Goal: Task Accomplishment & Management: Complete application form

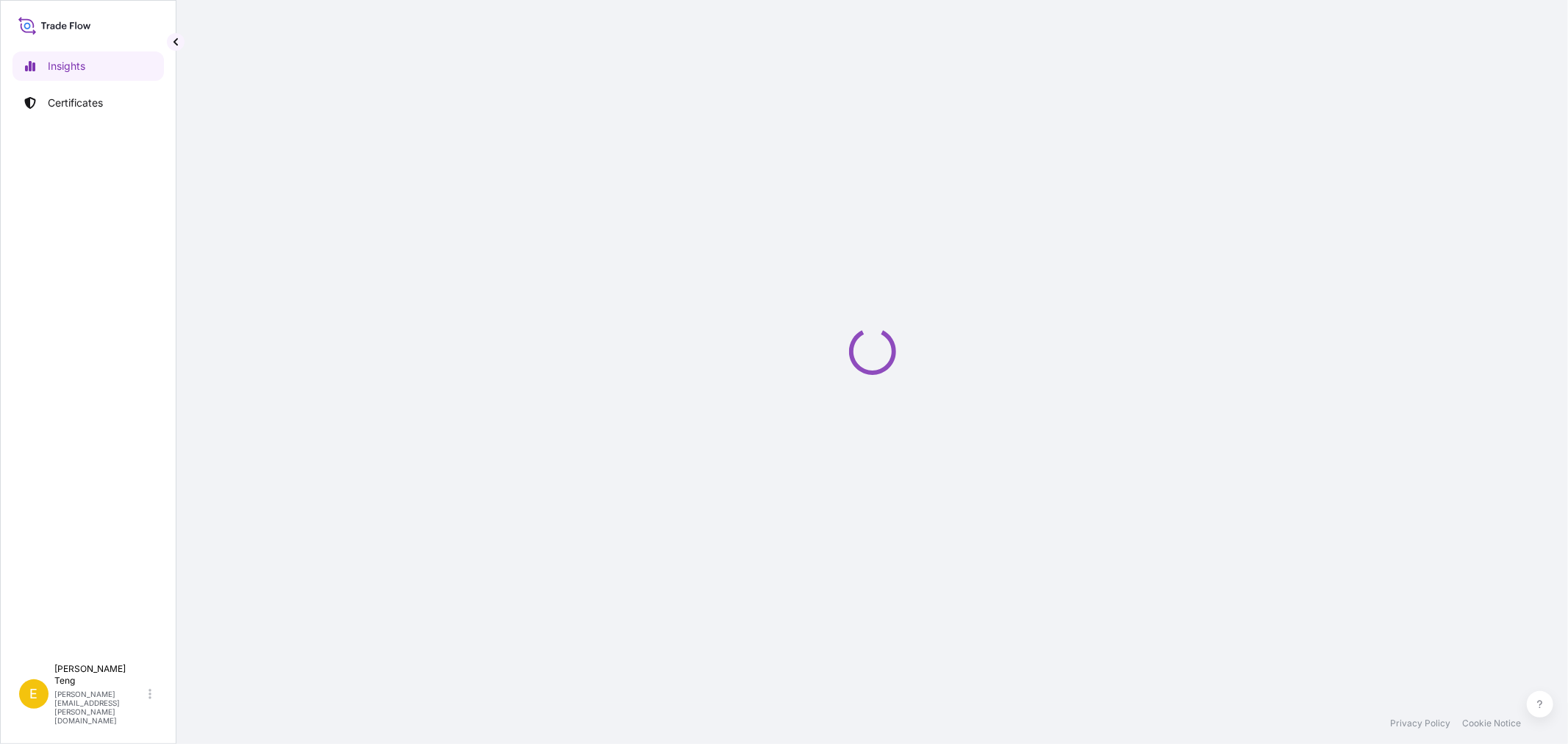
select select "2025"
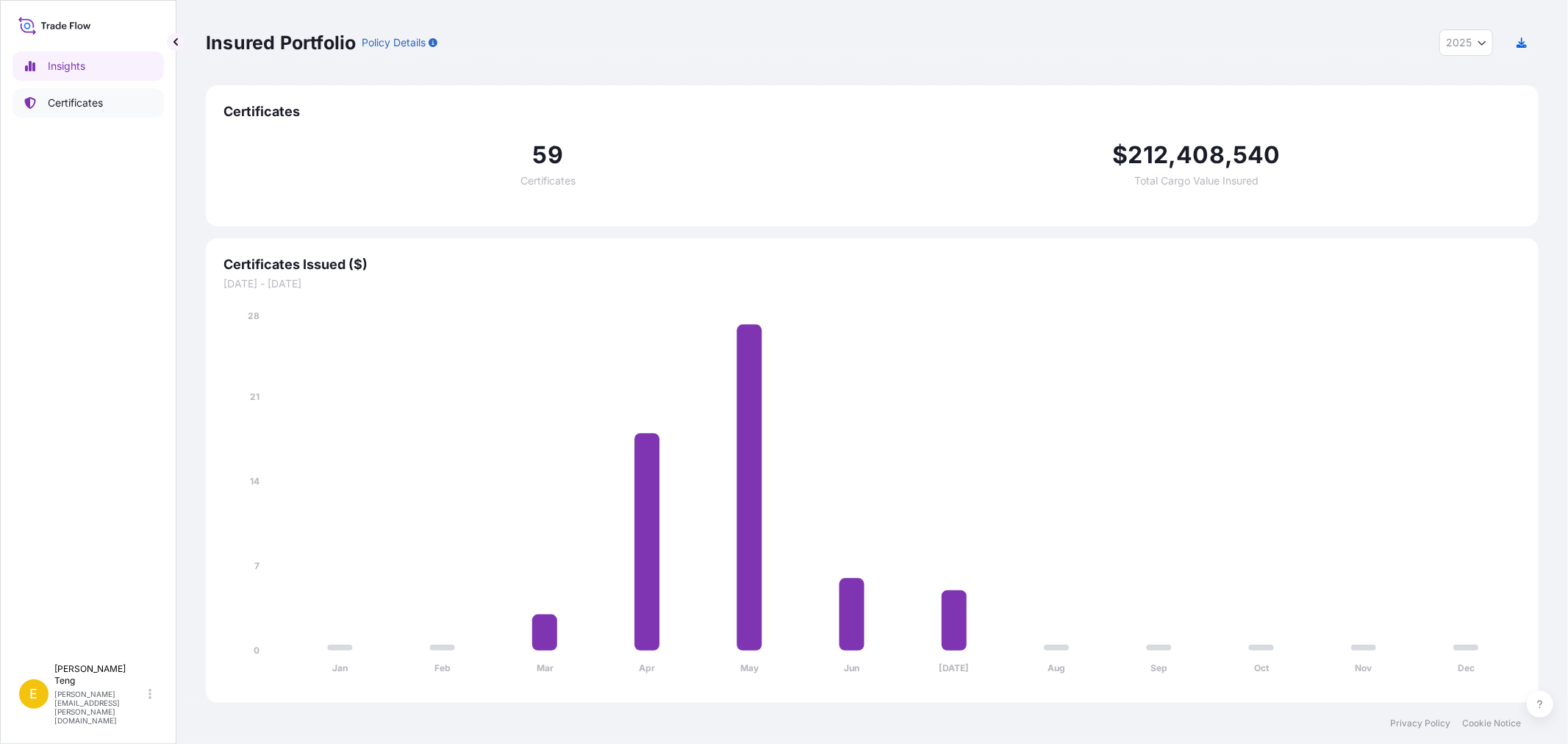
click at [106, 99] on link "Certificates" at bounding box center [88, 103] width 152 height 30
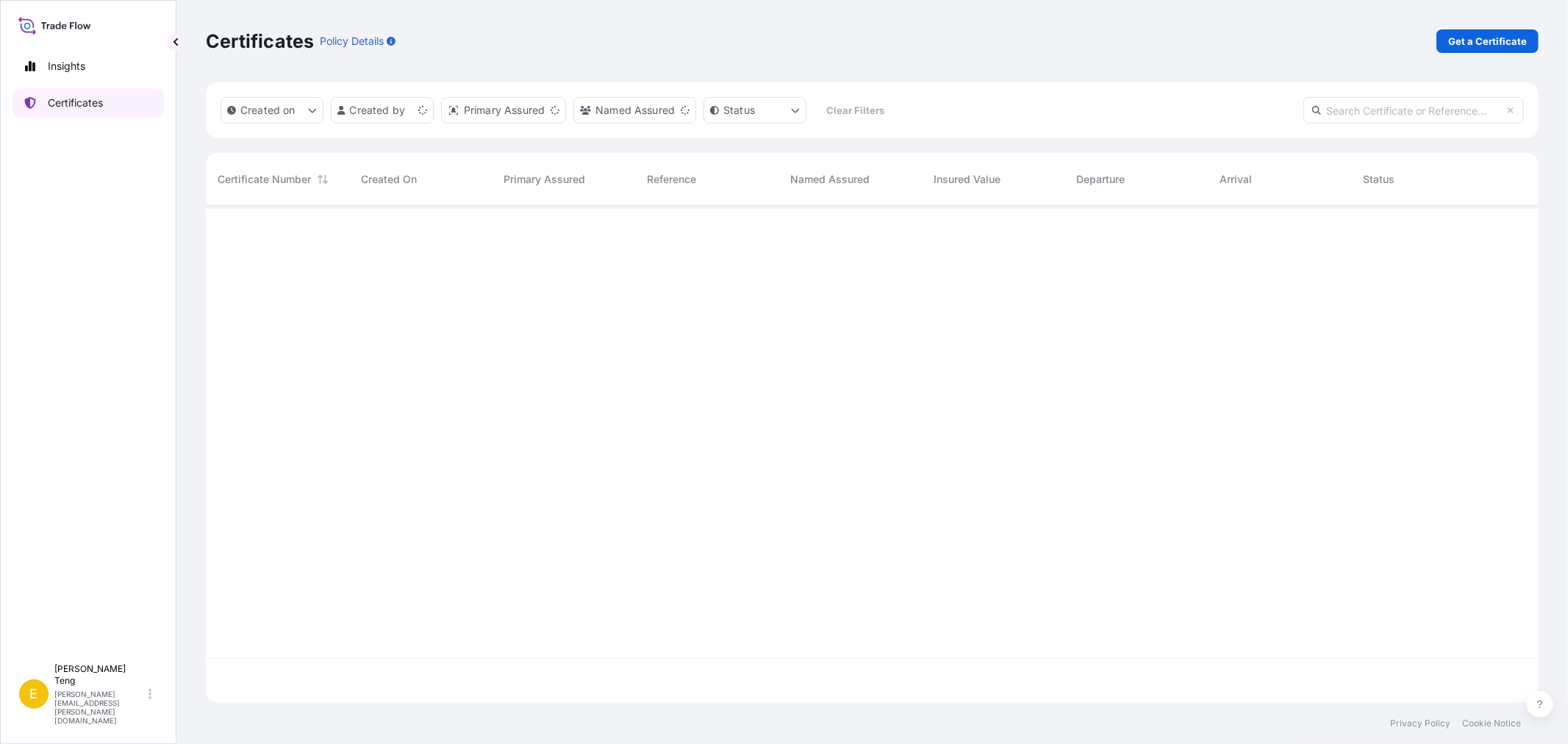
scroll to position [493, 1320]
click at [1480, 42] on p "Get a Certificate" at bounding box center [1487, 41] width 79 height 15
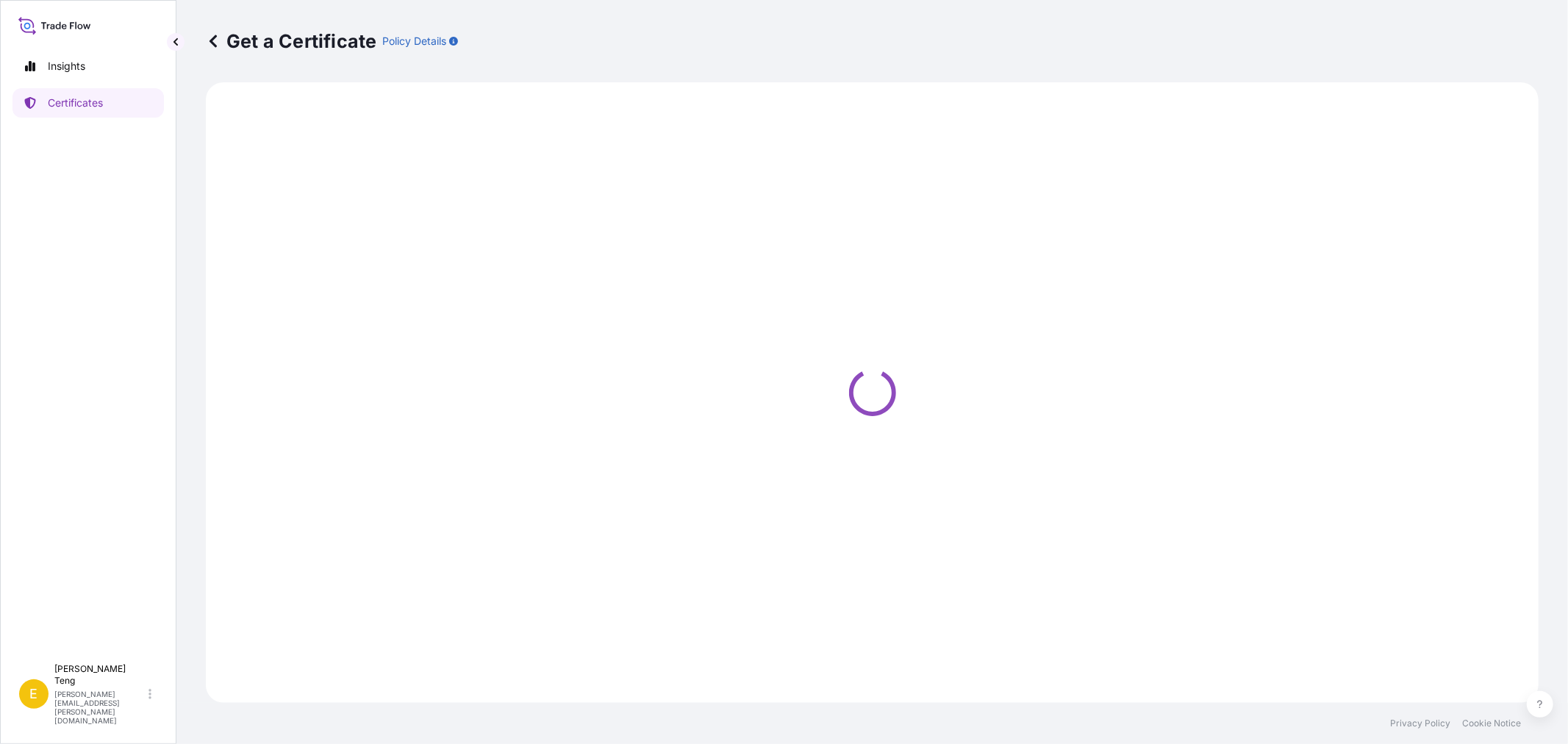
select select "Sea"
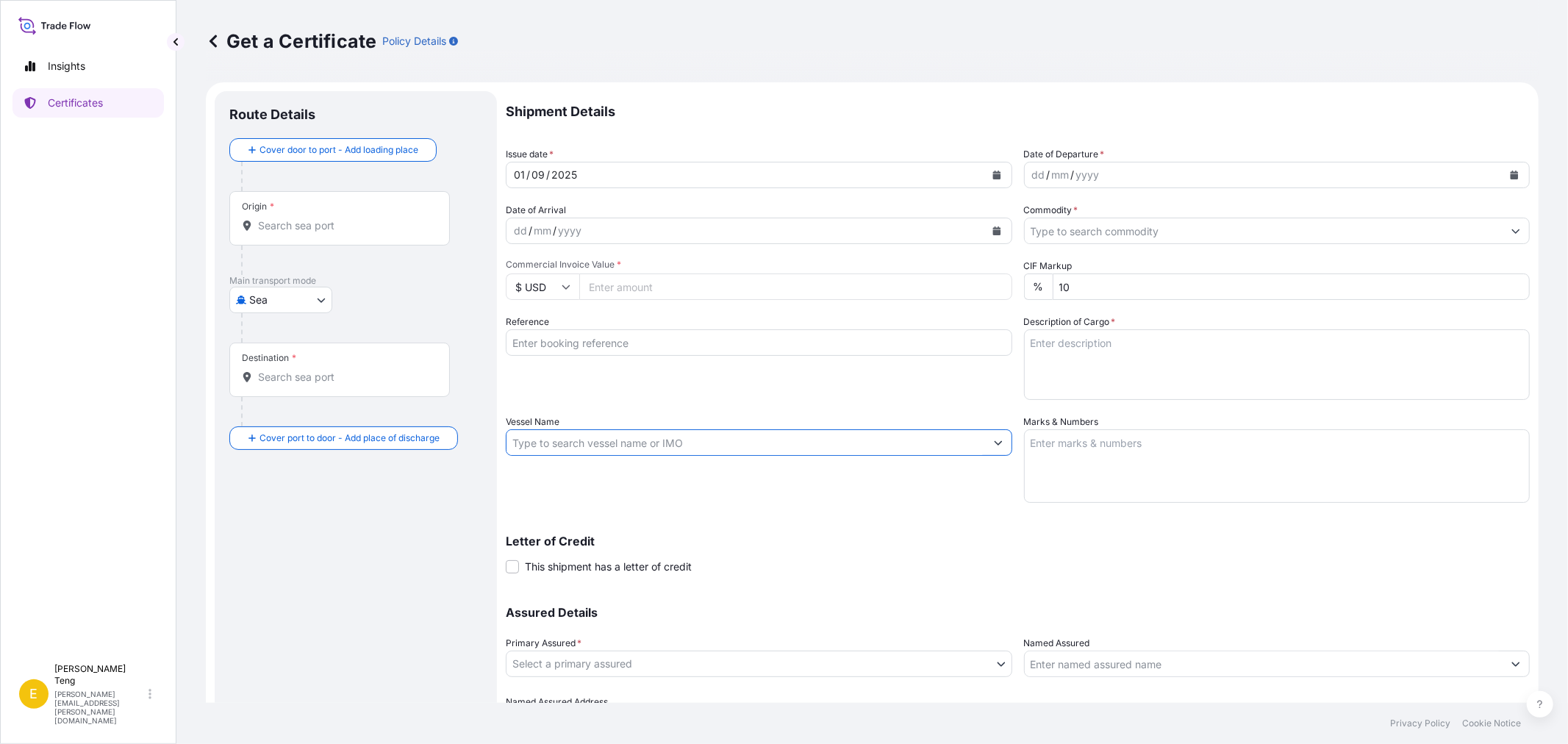
click at [855, 444] on input "Vessel Name" at bounding box center [746, 443] width 479 height 27
drag, startPoint x: 623, startPoint y: 448, endPoint x: 371, endPoint y: 432, distance: 252.5
click at [376, 435] on form "Route Details Cover door to port - Add loading place Place of loading Road / In…" at bounding box center [872, 433] width 1332 height 703
paste input "9638173"
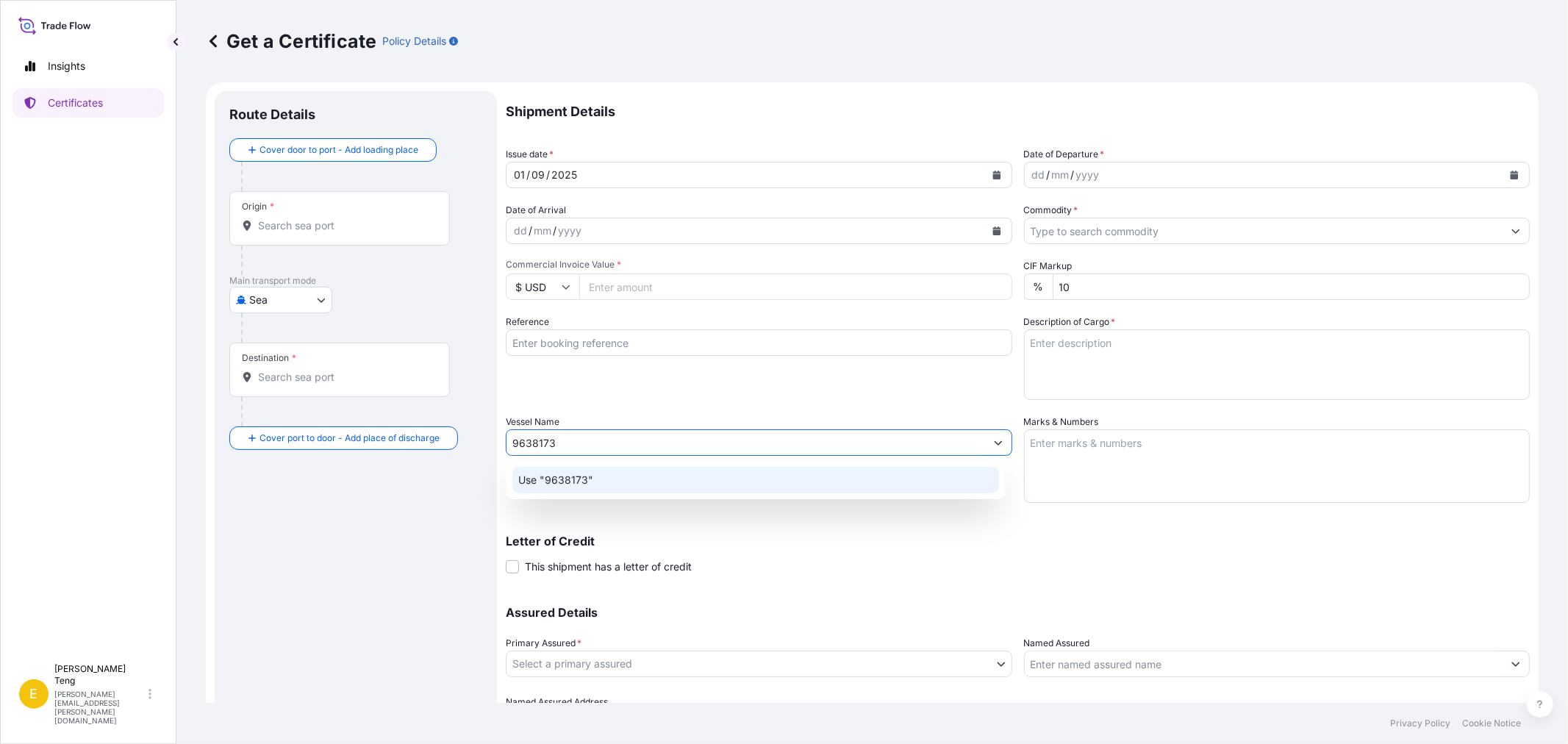
type input "9638173"
click at [634, 376] on div "Reference" at bounding box center [758, 357] width 506 height 85
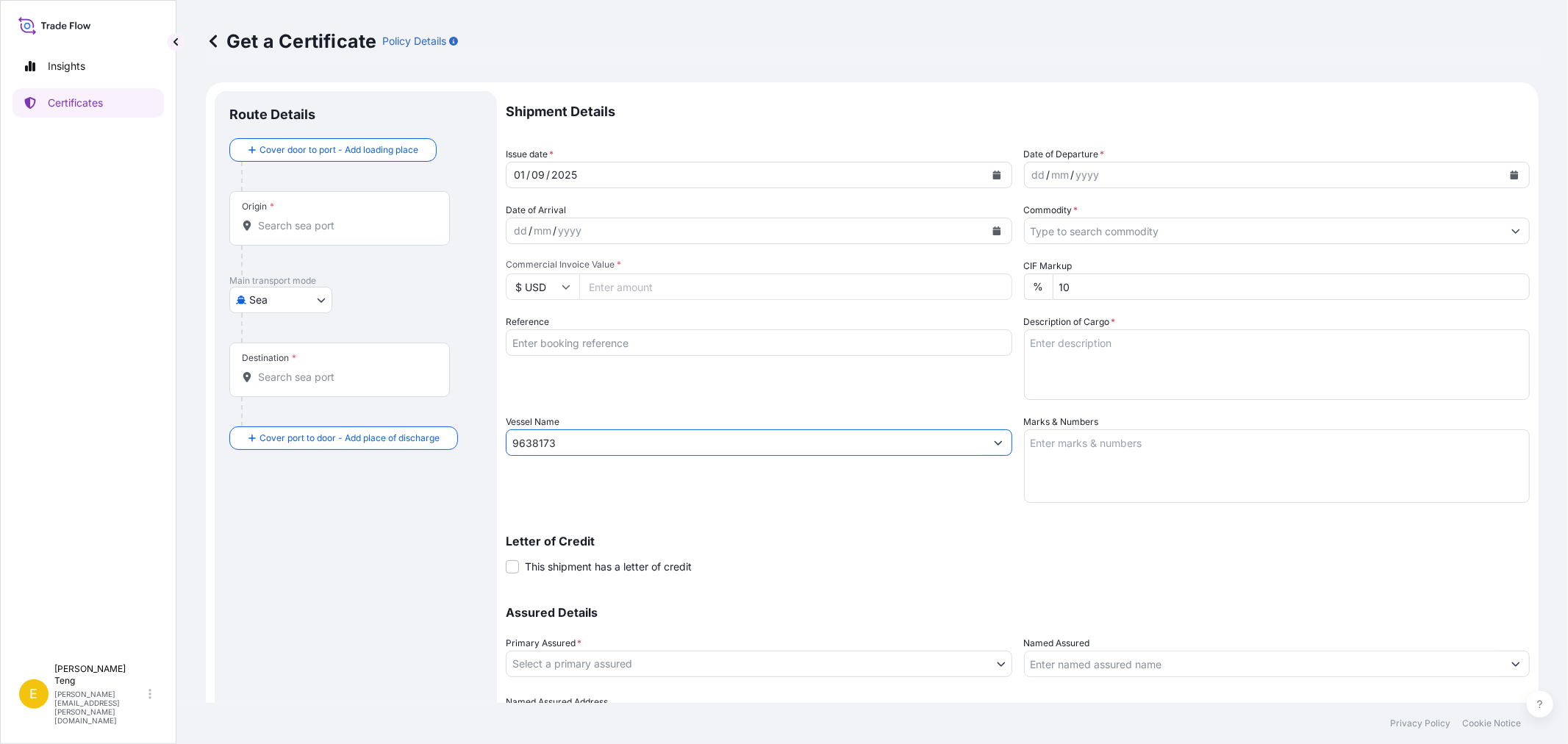
drag, startPoint x: 642, startPoint y: 443, endPoint x: 182, endPoint y: 438, distance: 460.0
click at [180, 445] on div "Get a Certificate Policy Details Route Details Cover door to port - Add loading…" at bounding box center [872, 351] width 1392 height 703
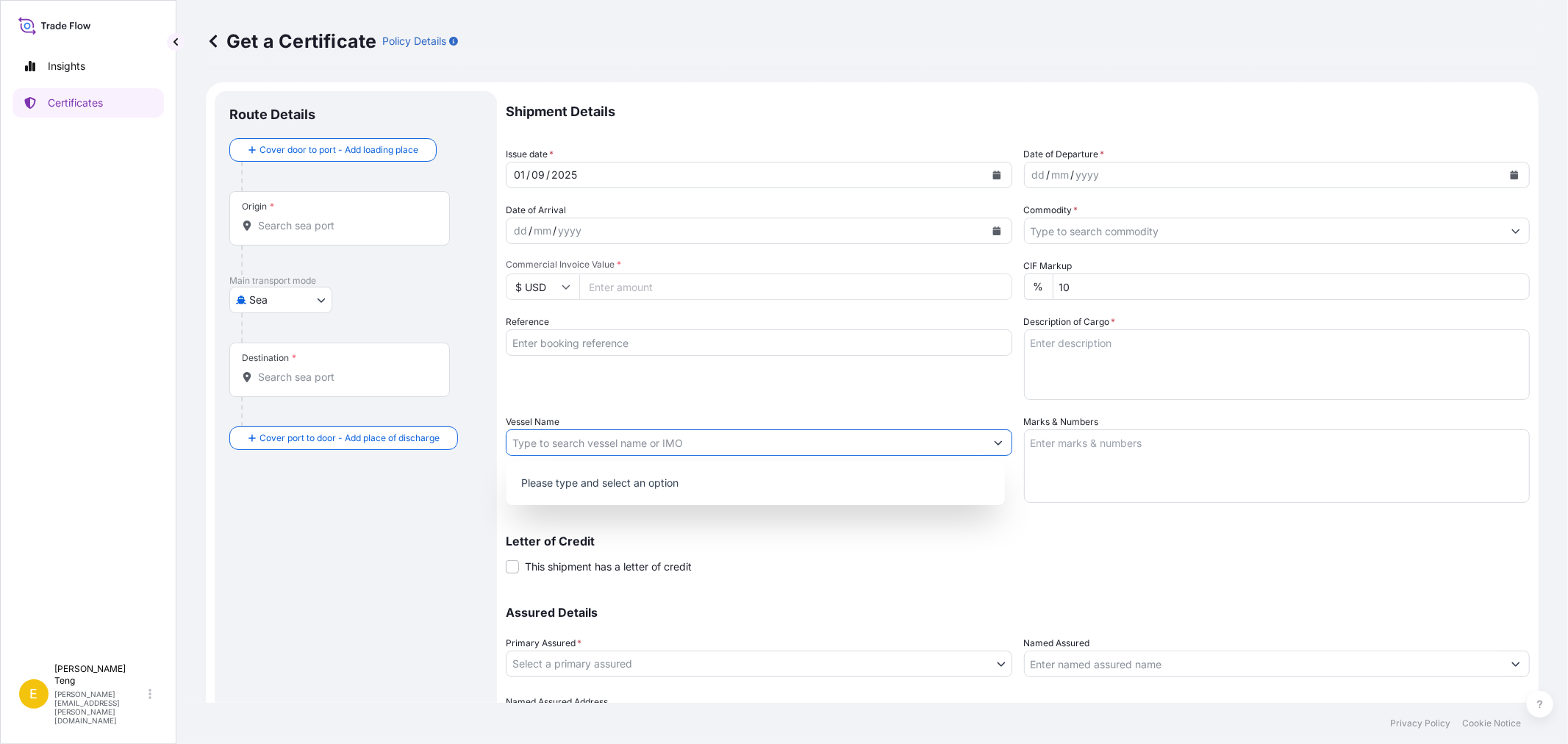
click at [1004, 445] on button "Show suggestions" at bounding box center [998, 443] width 27 height 27
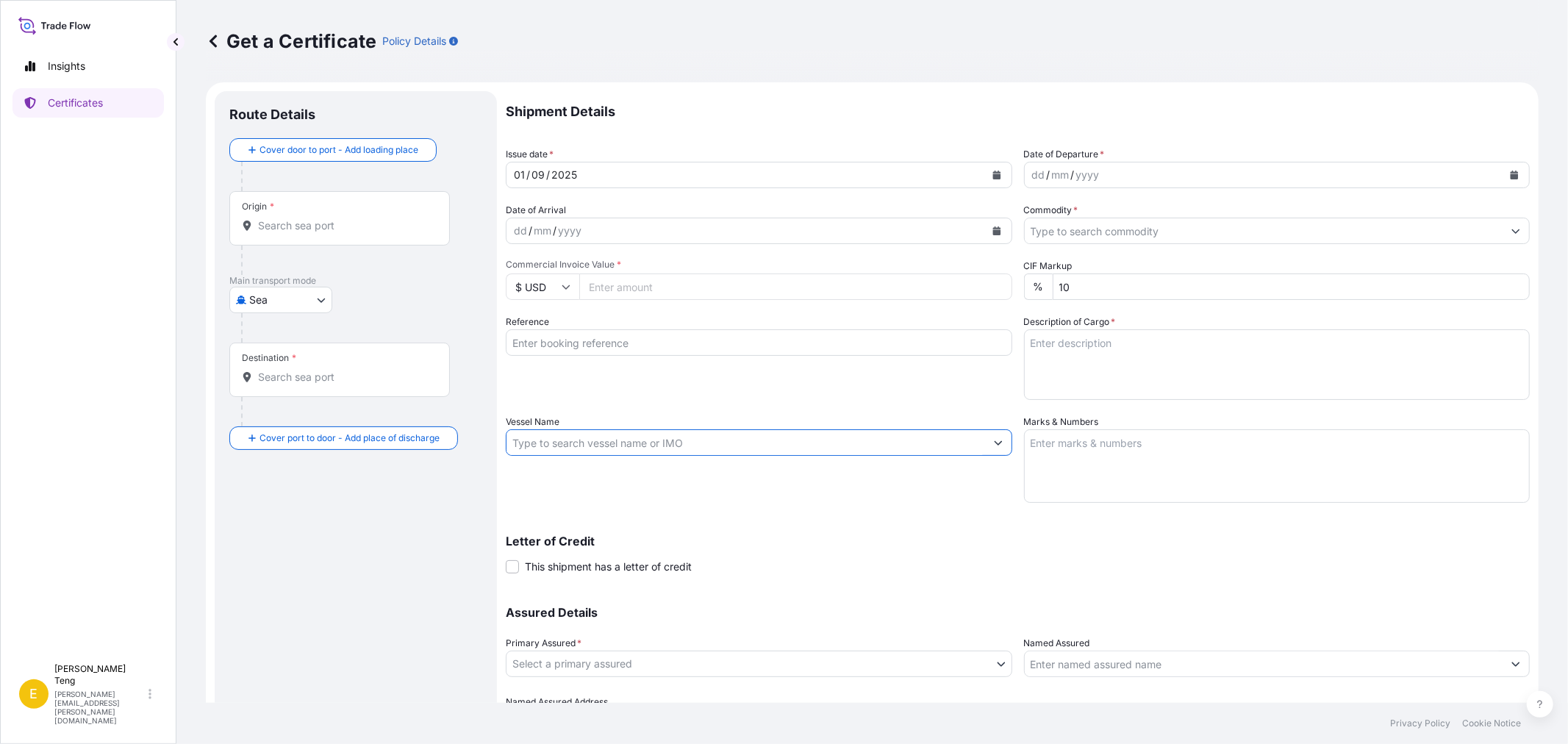
click at [1001, 444] on button "Show suggestions" at bounding box center [998, 443] width 27 height 27
click at [566, 446] on input "Vessel Name" at bounding box center [746, 443] width 479 height 27
paste input "CYMONA ENERGY"
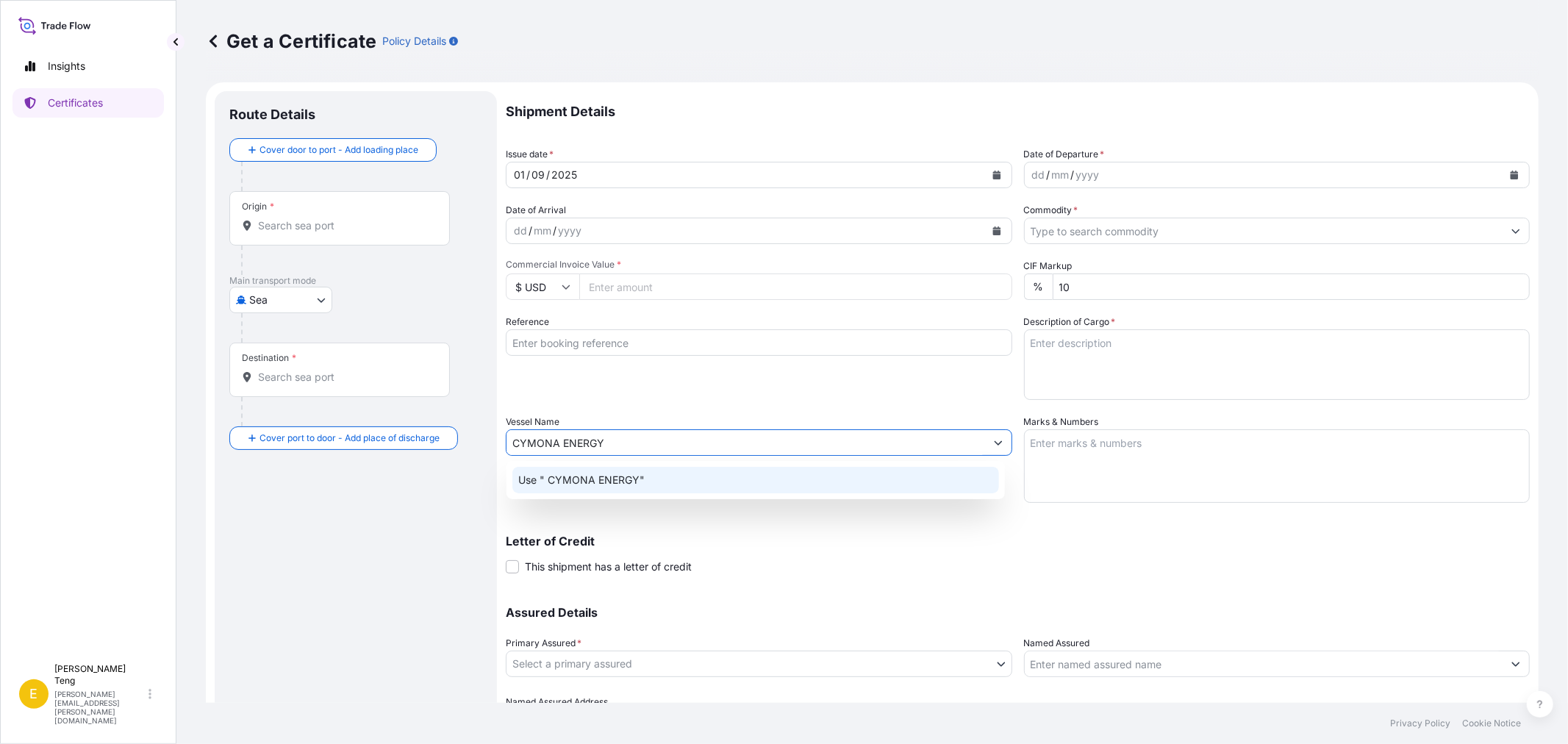
drag, startPoint x: 797, startPoint y: 554, endPoint x: 797, endPoint y: 541, distance: 13.0
click at [797, 554] on div "Letter of Credit This shipment has a letter of credit Letter of credit * Letter…" at bounding box center [1017, 555] width 1024 height 39
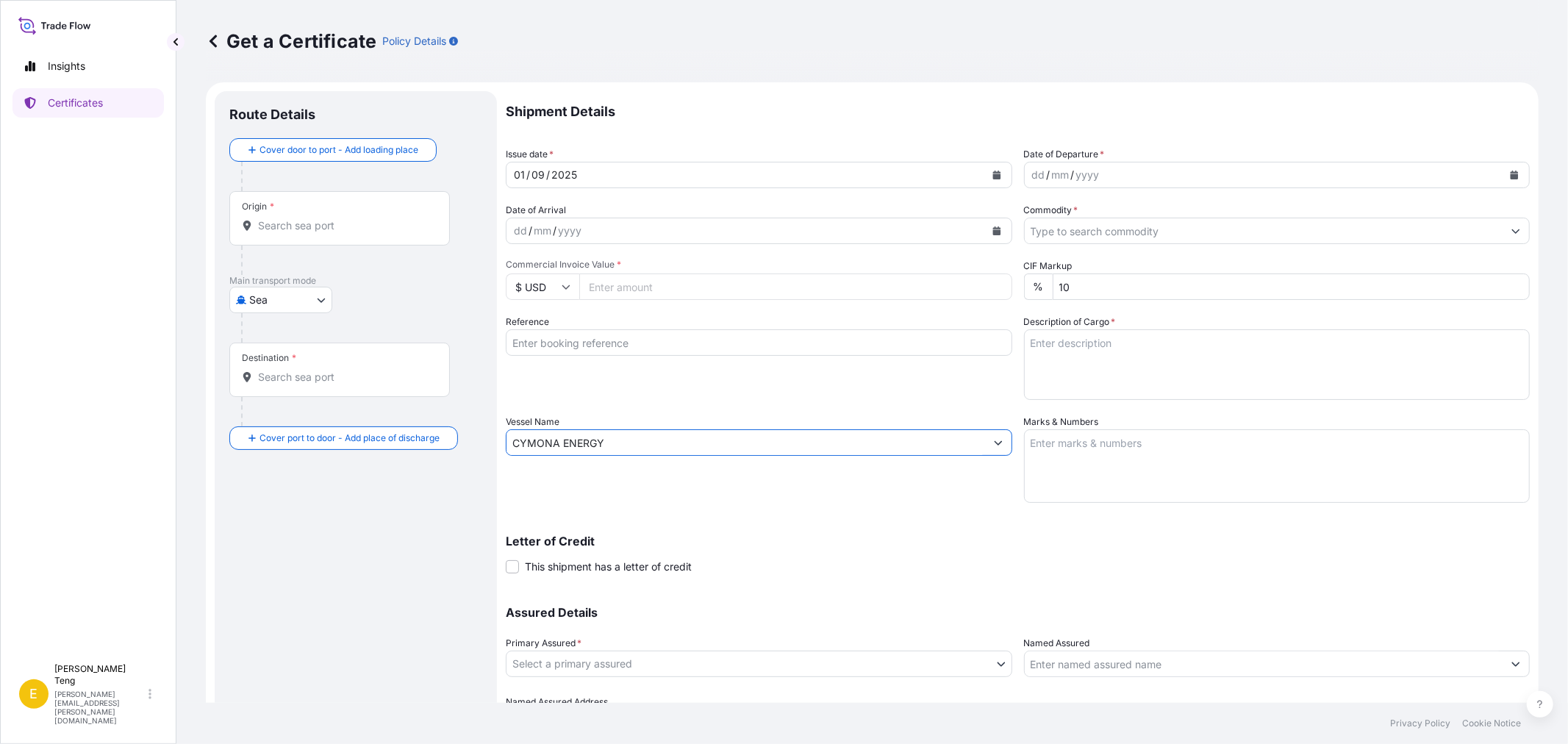
drag, startPoint x: 663, startPoint y: 449, endPoint x: 441, endPoint y: 438, distance: 222.3
click at [441, 438] on form "Route Details Cover door to port - Add loading place Place of loading Road / In…" at bounding box center [872, 433] width 1332 height 703
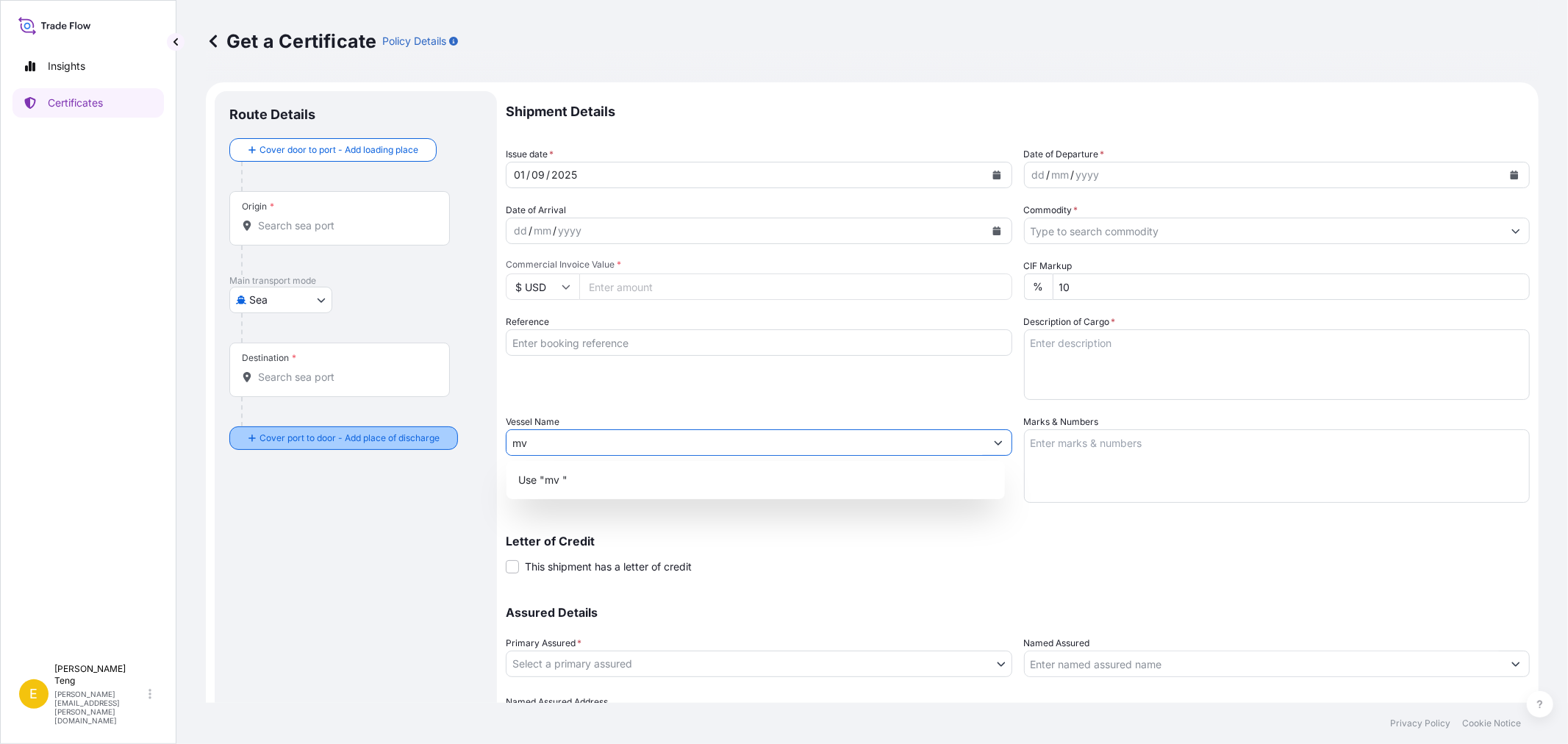
type input "m"
click at [563, 441] on input "cymona enrgy" at bounding box center [746, 443] width 479 height 27
type input "cymona energy"
click at [685, 393] on div "Reference" at bounding box center [758, 357] width 506 height 85
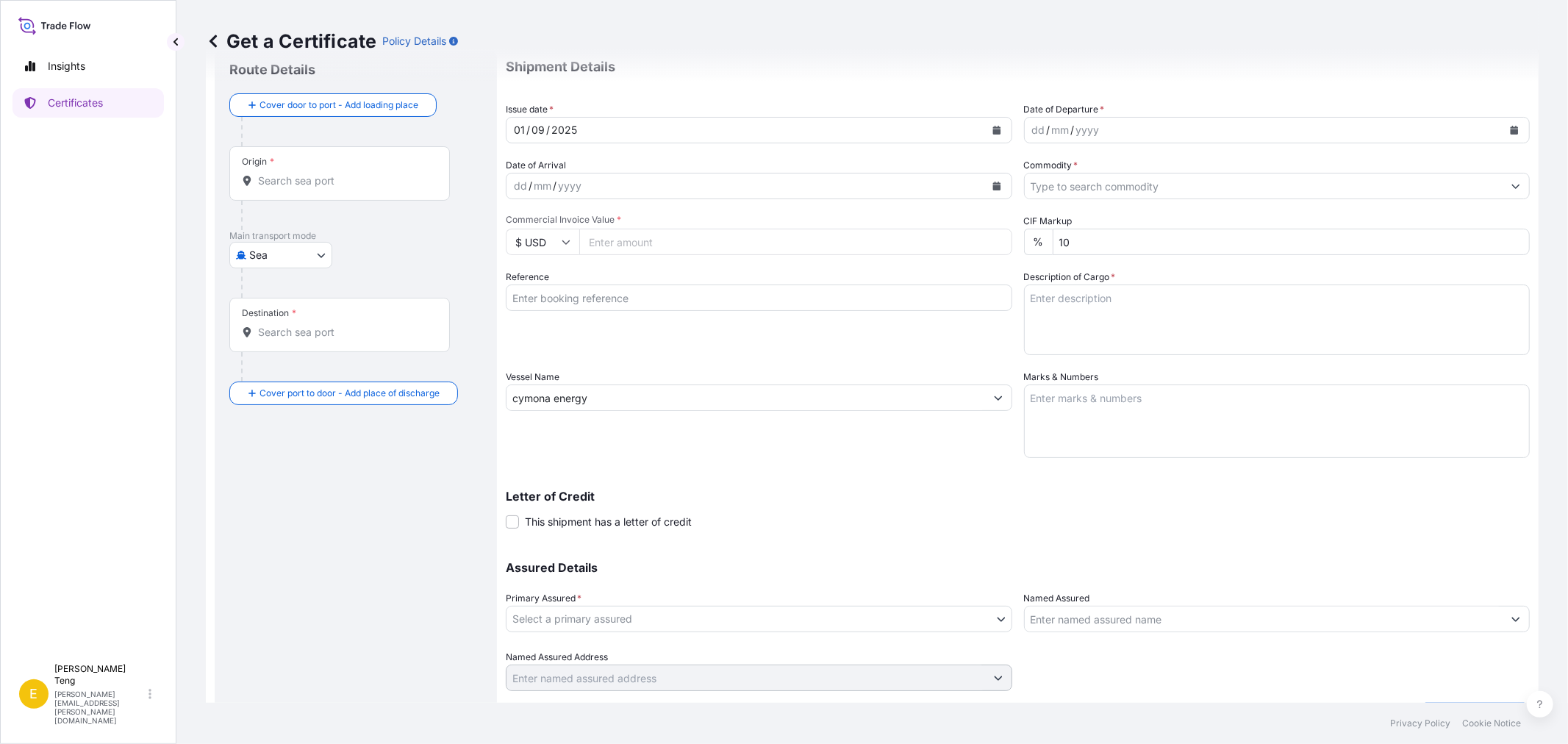
scroll to position [82, 0]
